Goal: Task Accomplishment & Management: Use online tool/utility

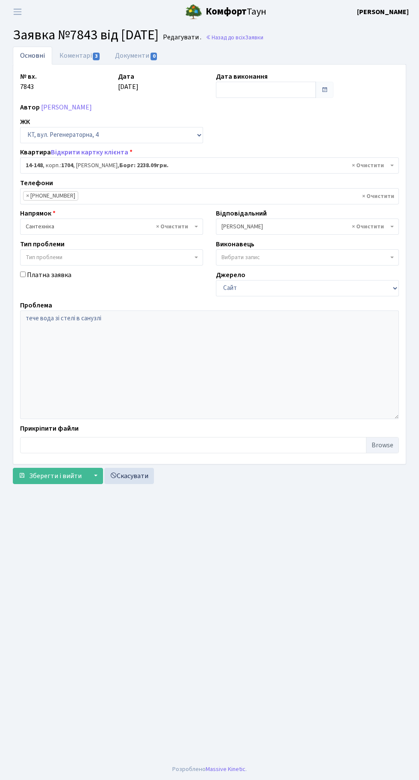
select select "7525"
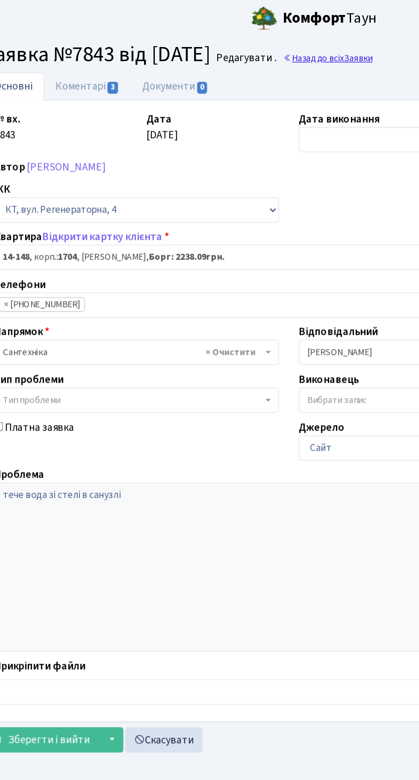
click at [246, 36] on link "Назад до всіх Заявки" at bounding box center [235, 37] width 58 height 8
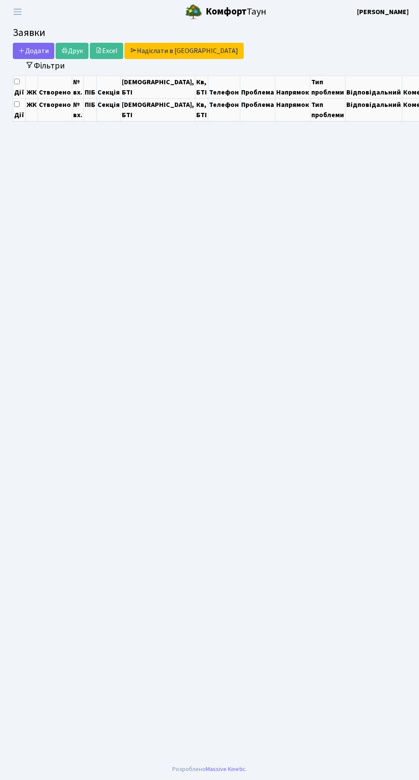
select select "25"
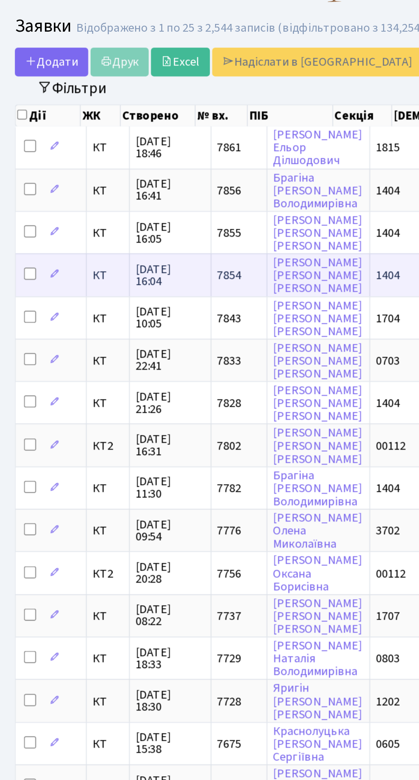
click at [19, 169] on input "checkbox" at bounding box center [21, 172] width 7 height 7
checkbox input "true"
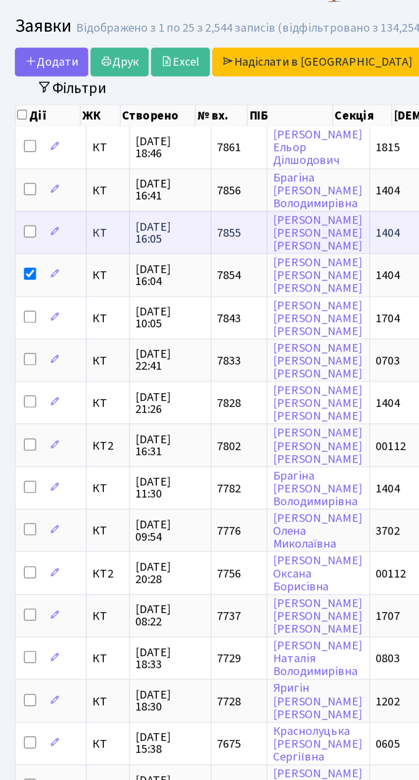
click at [21, 145] on input "checkbox" at bounding box center [21, 148] width 7 height 7
checkbox input "true"
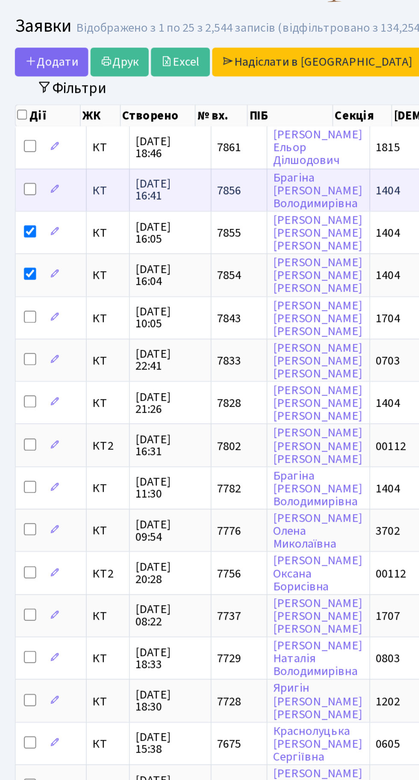
click at [21, 121] on input "checkbox" at bounding box center [21, 124] width 7 height 7
checkbox input "true"
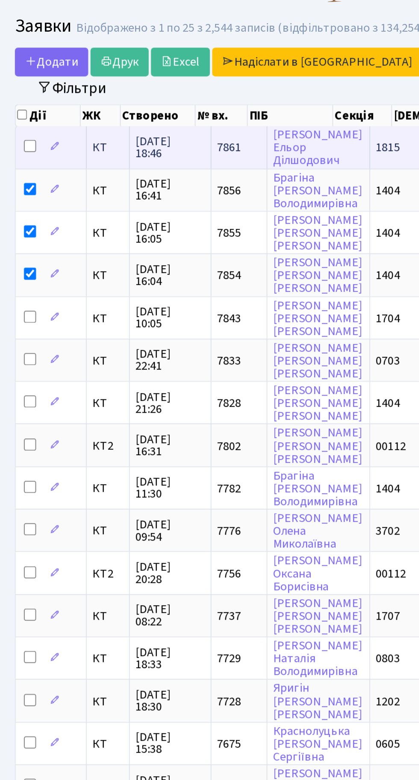
click at [19, 97] on input "checkbox" at bounding box center [21, 100] width 7 height 7
checkbox input "true"
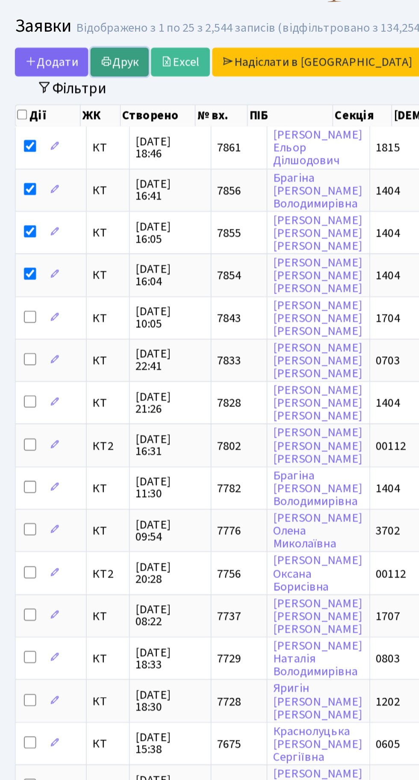
click at [78, 48] on link "Друк" at bounding box center [72, 53] width 33 height 16
